Goal: Understand process/instructions

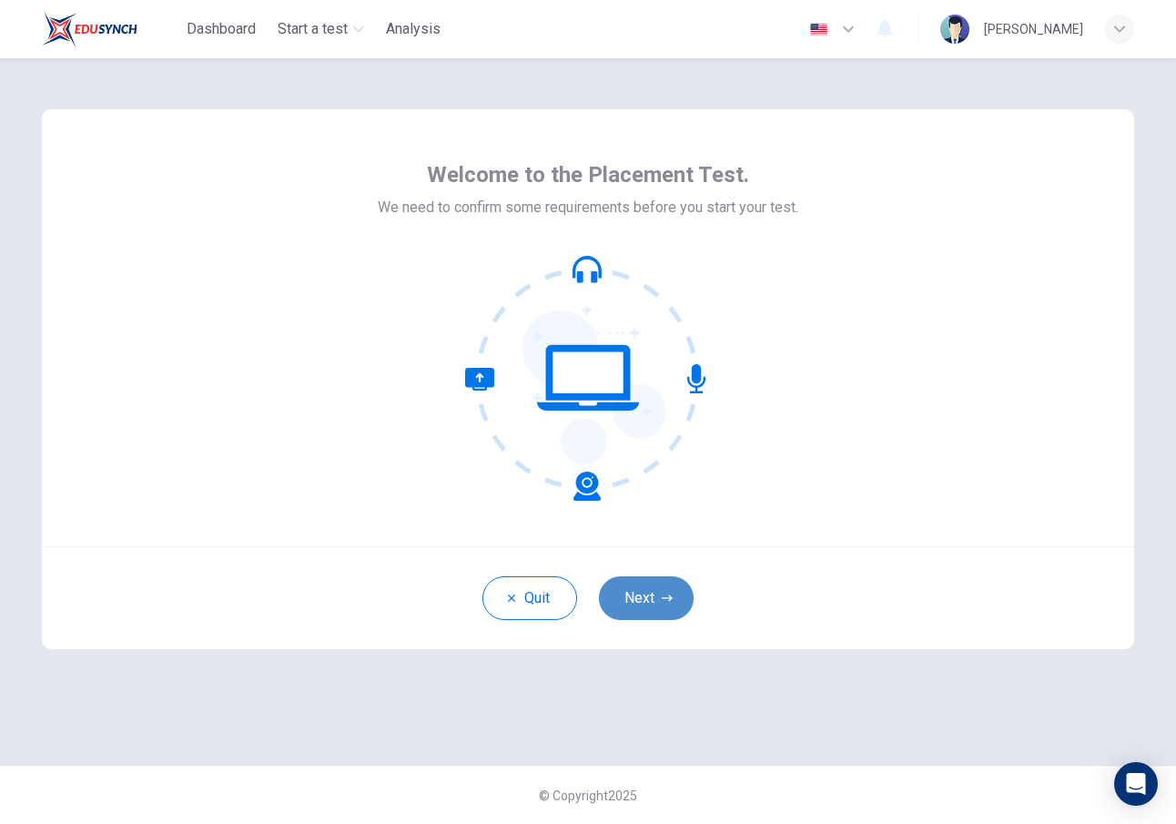
click at [661, 615] on button "Next" at bounding box center [646, 598] width 95 height 44
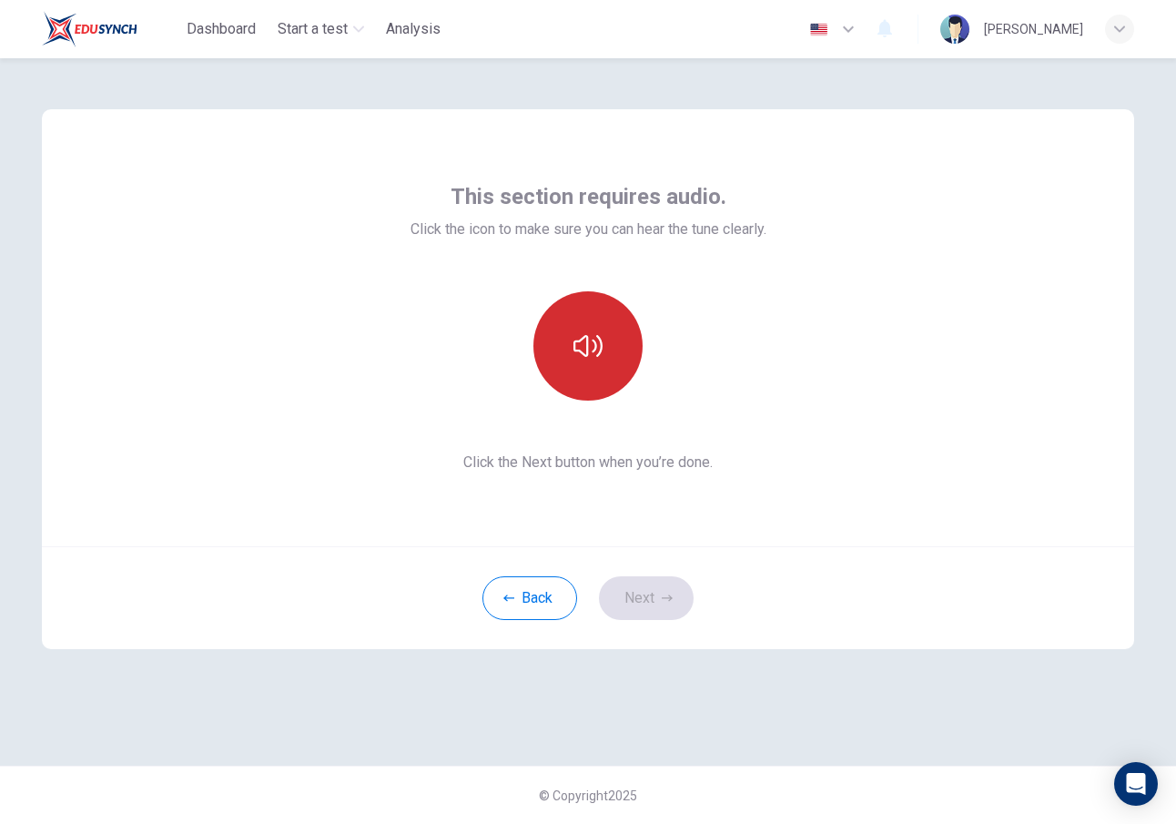
click at [609, 354] on button "button" at bounding box center [587, 345] width 109 height 109
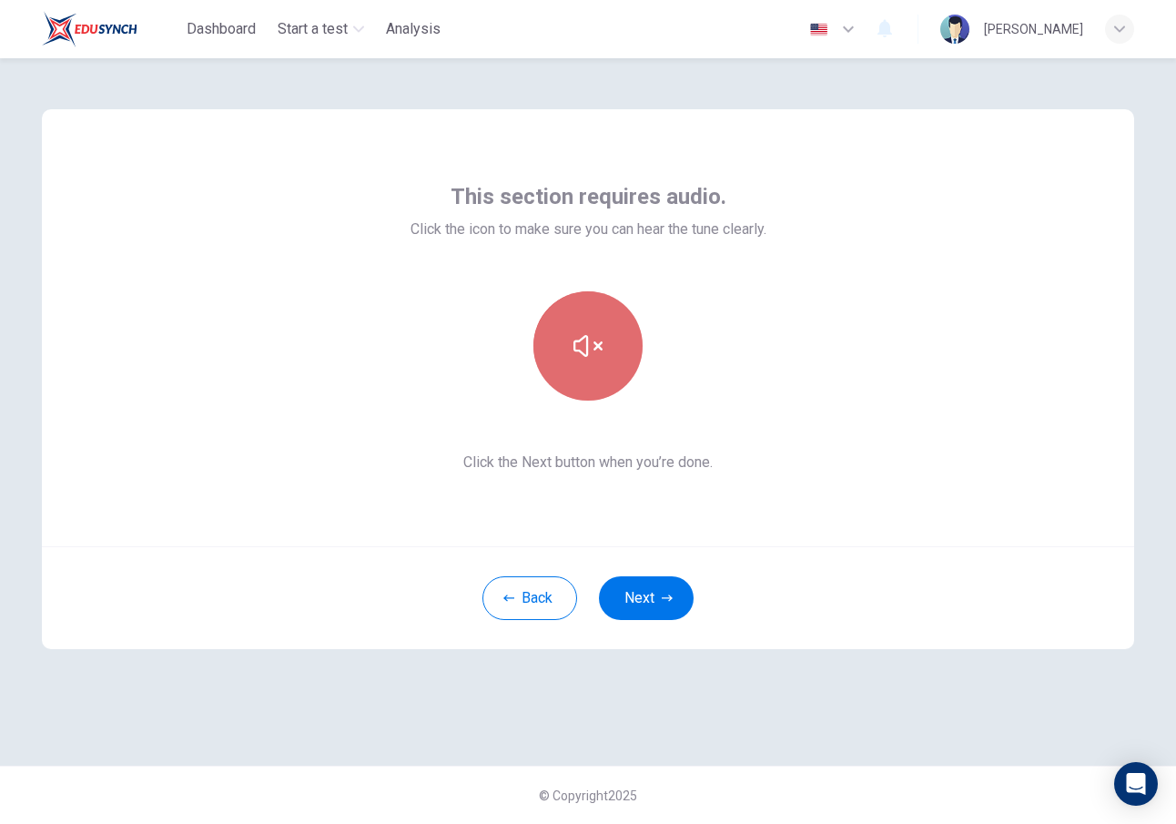
click at [612, 343] on button "button" at bounding box center [587, 345] width 109 height 109
drag, startPoint x: 455, startPoint y: 196, endPoint x: 679, endPoint y: 167, distance: 225.8
click at [679, 167] on div "This section requires audio. Click the icon to make sure you can hear the tune …" at bounding box center [588, 327] width 1092 height 437
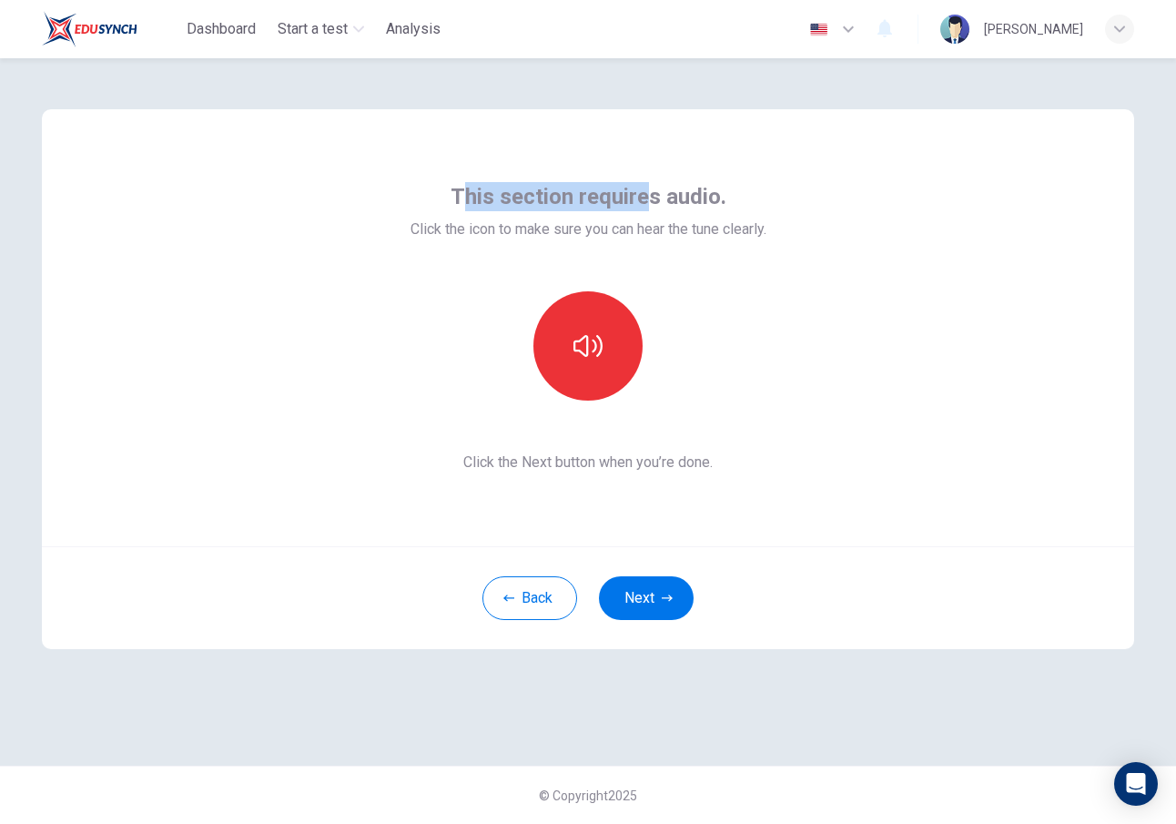
drag, startPoint x: 461, startPoint y: 203, endPoint x: 635, endPoint y: 199, distance: 174.8
click at [639, 201] on span "This section requires audio." at bounding box center [589, 196] width 276 height 29
click at [710, 248] on div "This section requires audio. Click the icon to make sure you can hear the tune …" at bounding box center [589, 327] width 356 height 291
drag, startPoint x: 447, startPoint y: 189, endPoint x: 745, endPoint y: 187, distance: 297.7
click at [745, 187] on div "This section requires audio. Click the icon to make sure you can hear the tune …" at bounding box center [589, 211] width 356 height 58
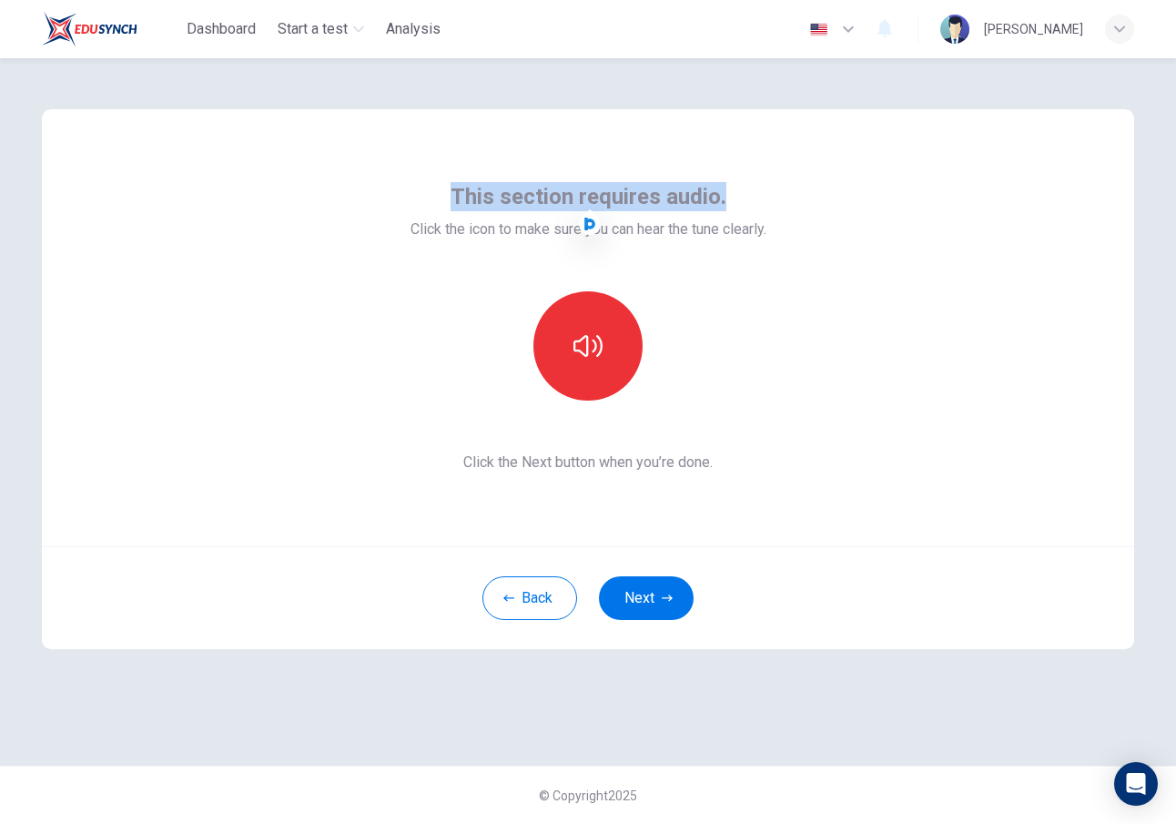
copy span "This section requires audio."
drag, startPoint x: 445, startPoint y: 199, endPoint x: 654, endPoint y: 235, distance: 211.4
click at [654, 234] on div "This section requires audio. Click the icon to make sure you can hear the tune …" at bounding box center [589, 211] width 356 height 58
click at [689, 281] on div "This section requires audio. Click the icon to make sure you can hear the tune …" at bounding box center [589, 327] width 356 height 291
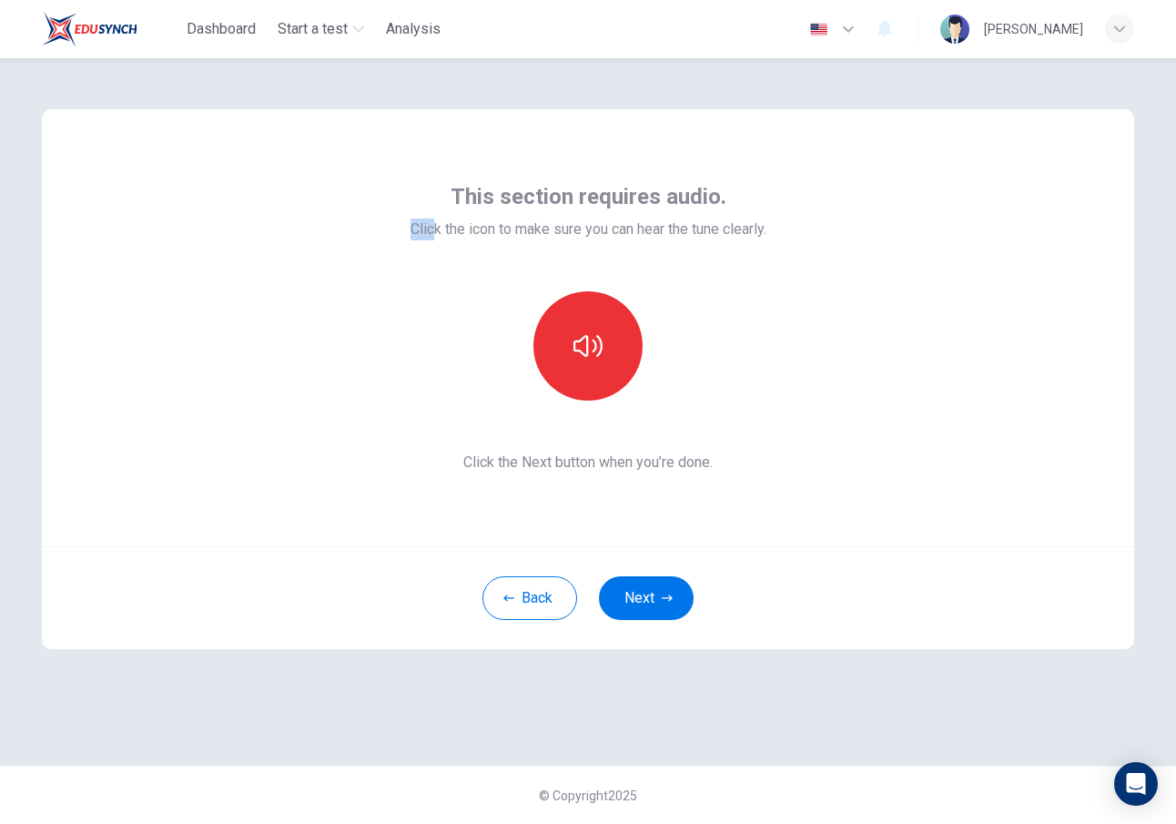
drag, startPoint x: 411, startPoint y: 184, endPoint x: 430, endPoint y: 224, distance: 44.0
click at [430, 224] on div "This section requires audio. Click the icon to make sure you can hear the tune …" at bounding box center [589, 211] width 356 height 58
click at [419, 283] on div "This section requires audio. Click the icon to make sure you can hear the tune …" at bounding box center [589, 327] width 356 height 291
drag, startPoint x: 451, startPoint y: 188, endPoint x: 622, endPoint y: 210, distance: 172.6
click at [622, 210] on div "This section requires audio. Click the icon to make sure you can hear the tune …" at bounding box center [589, 211] width 356 height 58
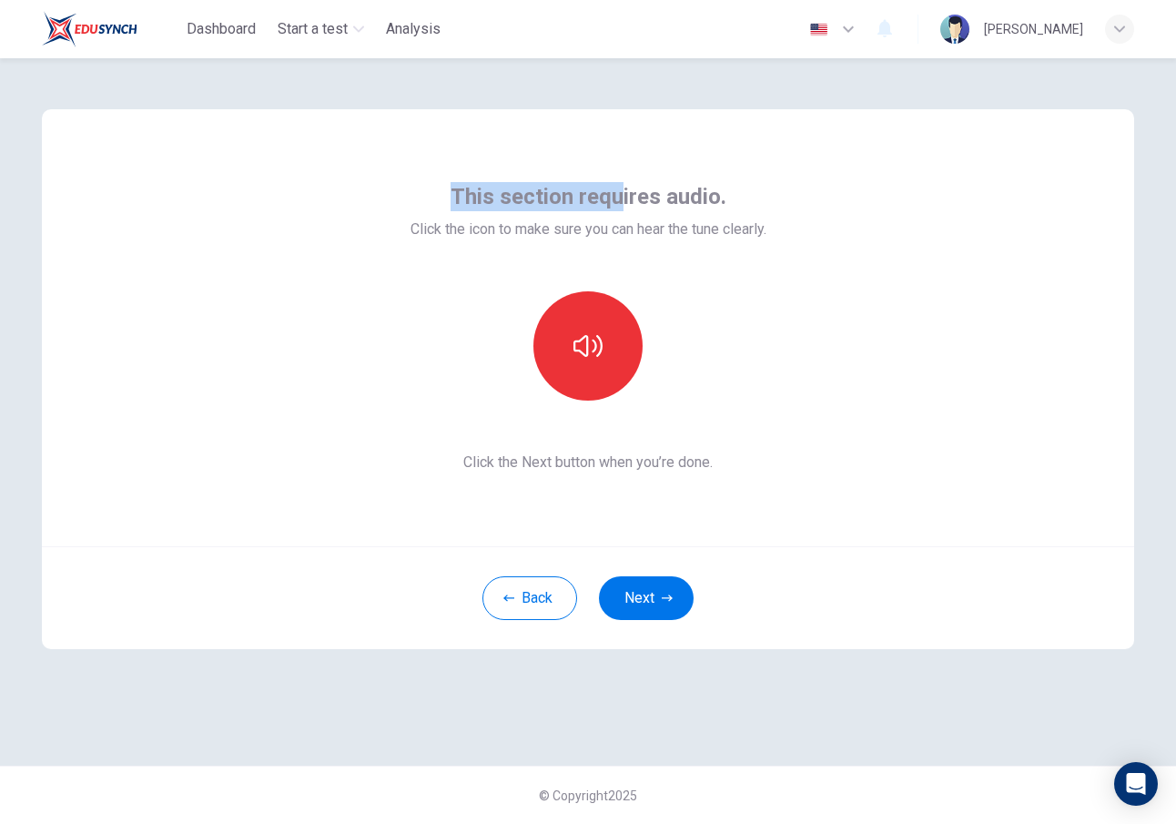
click at [725, 279] on div "This section requires audio. Click the icon to make sure you can hear the tune …" at bounding box center [589, 327] width 356 height 291
click at [467, 200] on span "This section requires audio." at bounding box center [589, 196] width 276 height 29
drag, startPoint x: 459, startPoint y: 200, endPoint x: 483, endPoint y: 185, distance: 29.0
click at [483, 185] on span "This section requires audio." at bounding box center [589, 196] width 276 height 29
click at [434, 191] on div "This section requires audio. Click the icon to make sure you can hear the tune …" at bounding box center [589, 211] width 356 height 58
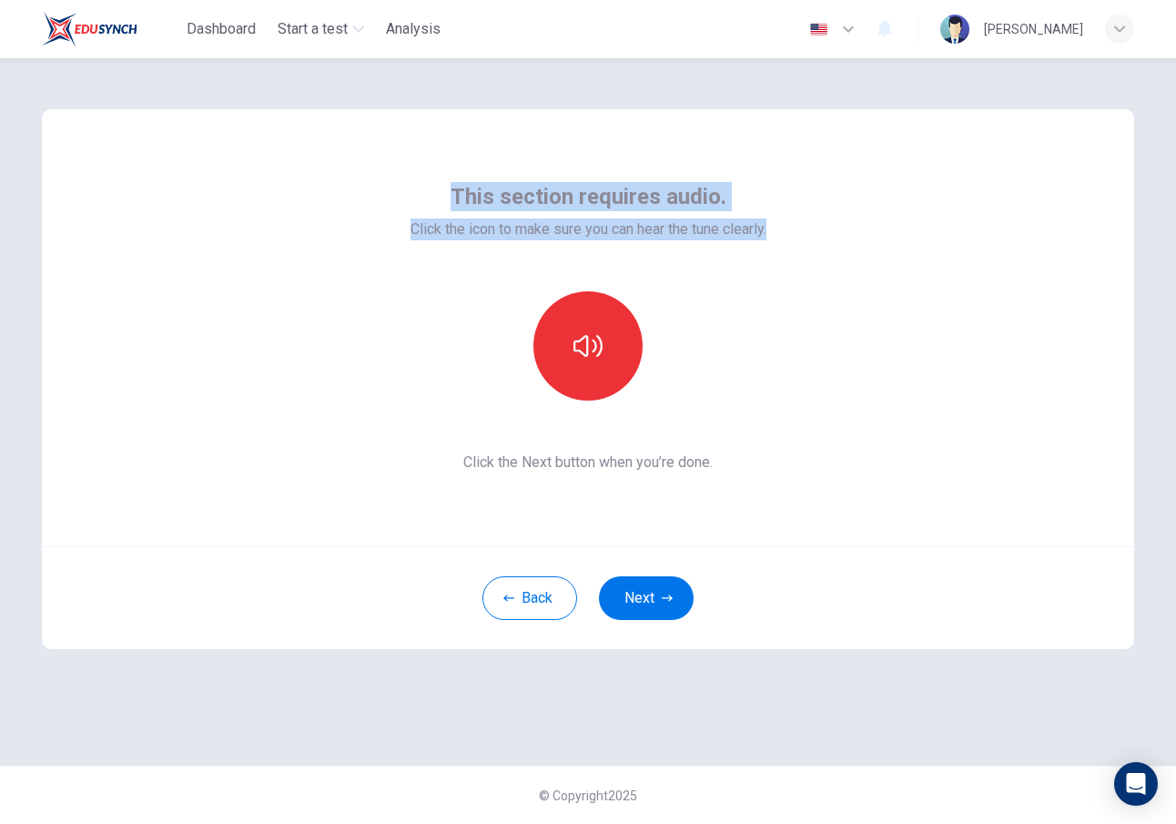
drag, startPoint x: 457, startPoint y: 191, endPoint x: 776, endPoint y: 236, distance: 321.7
click at [776, 237] on div "This section requires audio. Click the icon to make sure you can hear the tune …" at bounding box center [588, 327] width 1092 height 437
copy div "This section requires audio. Click the icon to make sure you can hear the tune …"
